Goal: Complete application form

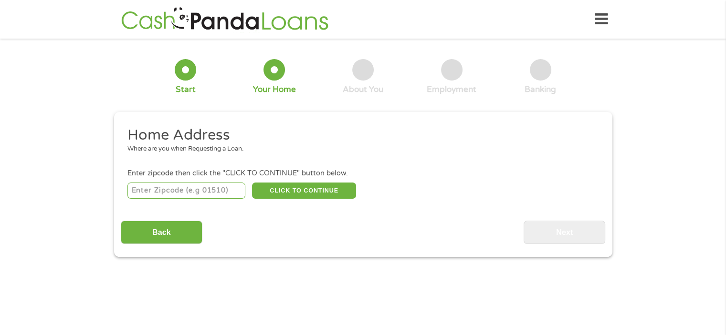
click at [201, 191] on input "number" at bounding box center [186, 191] width 118 height 16
type input "44626"
click at [303, 183] on button "CLICK TO CONTINUE" at bounding box center [304, 191] width 104 height 16
type input "44626"
type input "East Sparta"
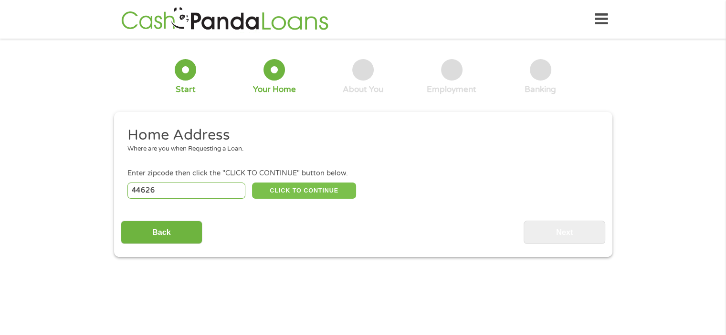
select select "[US_STATE]"
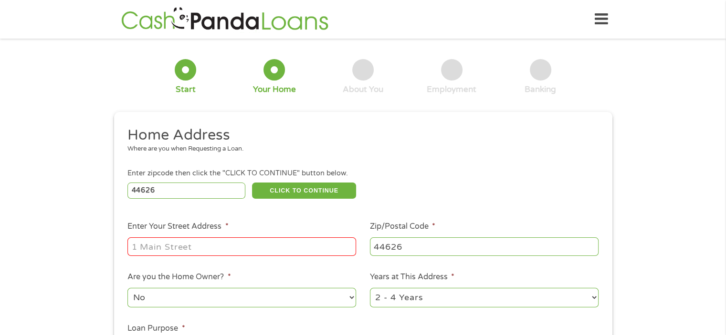
click at [239, 249] on input "Enter Your Street Address *" at bounding box center [241, 247] width 229 height 18
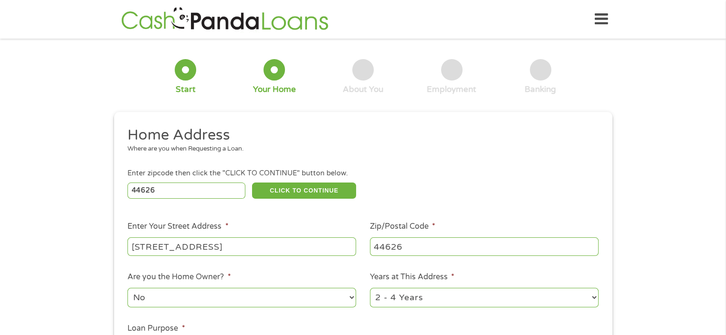
type input "[STREET_ADDRESS]"
click at [725, 328] on div "1 Start 2 Your Home 3 About You 4 Employment 5 Banking 6 This field is hidden w…" at bounding box center [363, 237] width 726 height 384
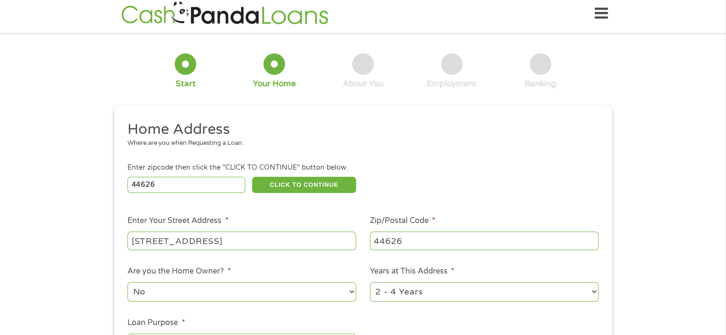
click at [725, 328] on div "1 Start 2 Your Home 3 About You 4 Employment 5 Banking 6 This field is hidden w…" at bounding box center [363, 232] width 726 height 384
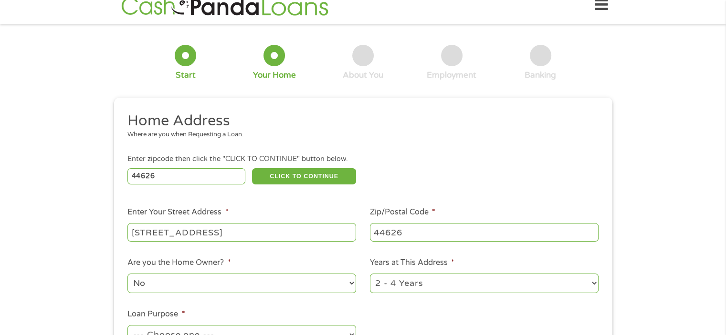
click at [725, 328] on div "1 Start 2 Your Home 3 About You 4 Employment 5 Banking 6 This field is hidden w…" at bounding box center [363, 223] width 726 height 384
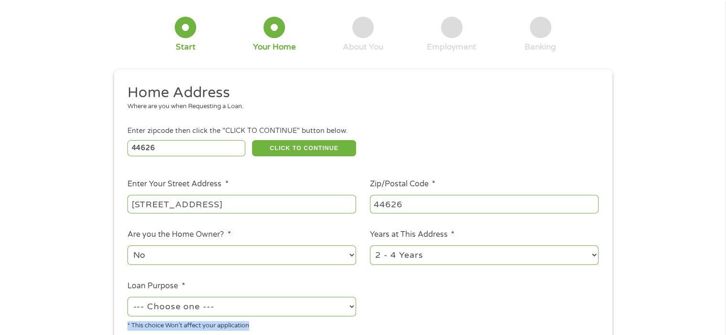
scroll to position [52, 0]
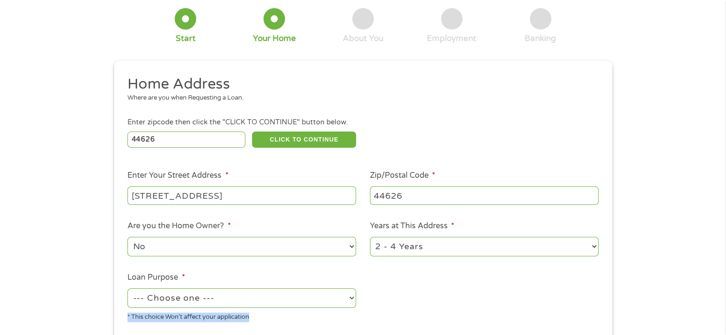
click at [725, 328] on div "1 Start 2 Your Home 3 About You 4 Employment 5 Banking 6 This field is hidden w…" at bounding box center [363, 186] width 726 height 384
click at [331, 293] on select "--- Choose one --- Pay Bills Debt Consolidation Home Improvement Major Purchase…" at bounding box center [241, 298] width 229 height 20
